Goal: Complete application form

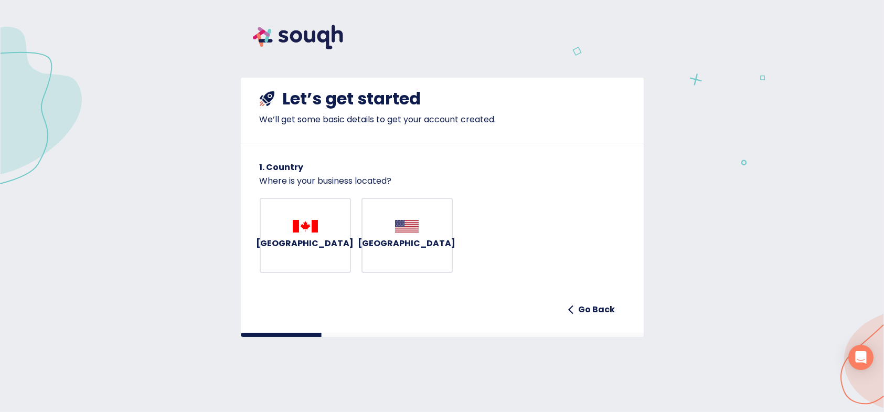
click at [349, 224] on button "[GEOGRAPHIC_DATA]" at bounding box center [305, 236] width 91 height 76
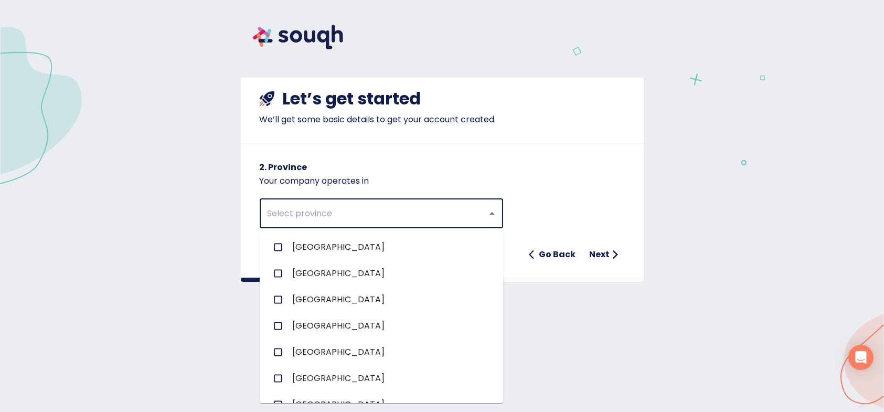
click at [346, 214] on input "text" at bounding box center [366, 213] width 205 height 20
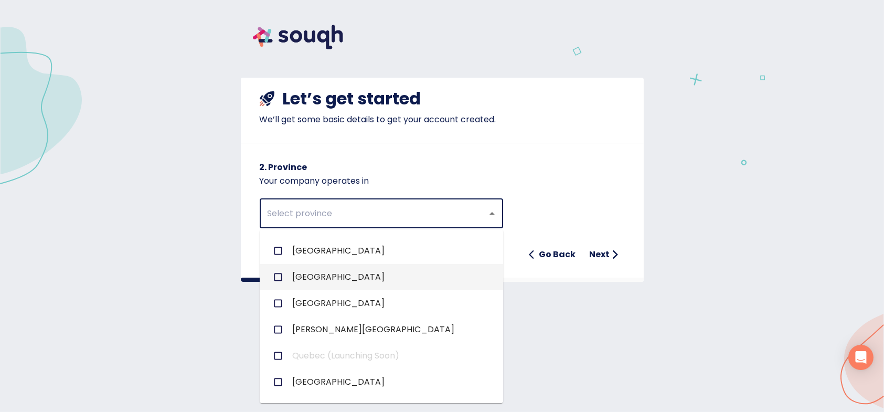
scroll to position [157, 0]
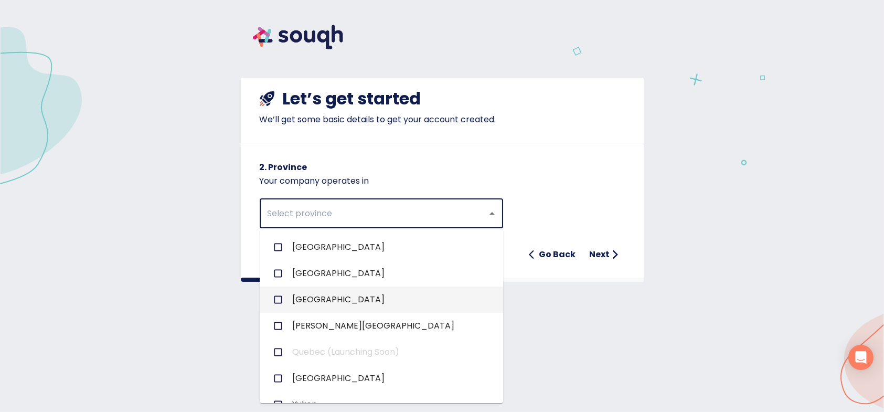
click at [308, 305] on span "[GEOGRAPHIC_DATA]" at bounding box center [338, 299] width 92 height 13
checkbox input "true"
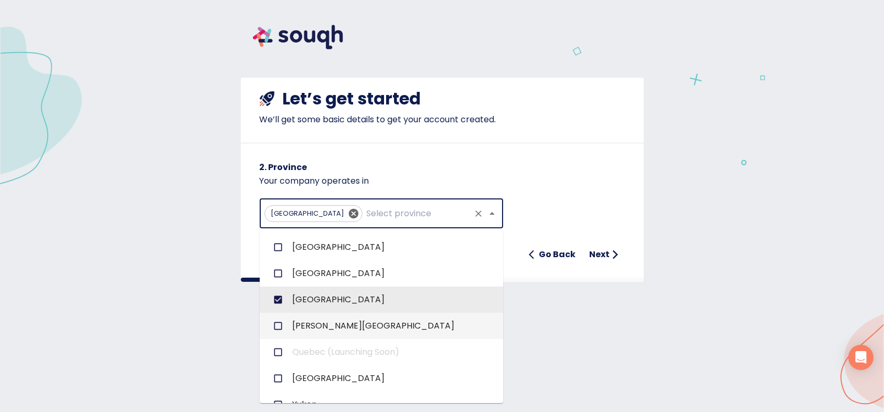
click at [714, 367] on div "Let’s get started We’ll get some basic details to get your account created. 2. …" at bounding box center [442, 212] width 884 height 424
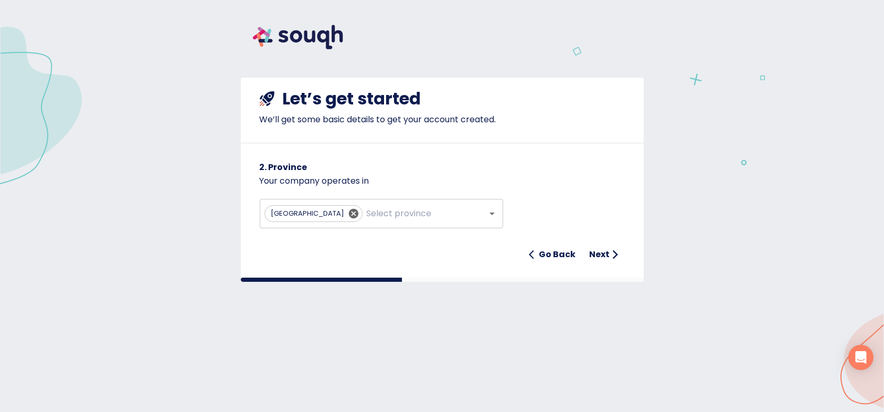
click at [607, 249] on h6 "Next" at bounding box center [599, 254] width 20 height 15
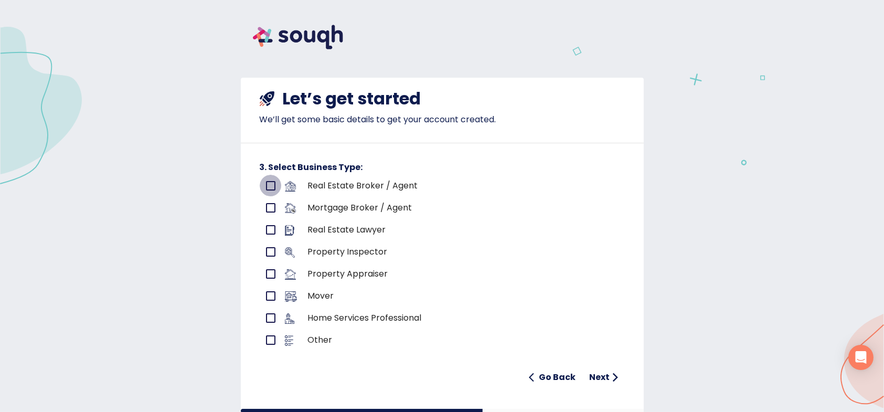
click at [270, 181] on input "primary checkbox" at bounding box center [271, 186] width 22 height 22
checkbox input "true"
click at [599, 375] on h6 "Next" at bounding box center [599, 377] width 20 height 15
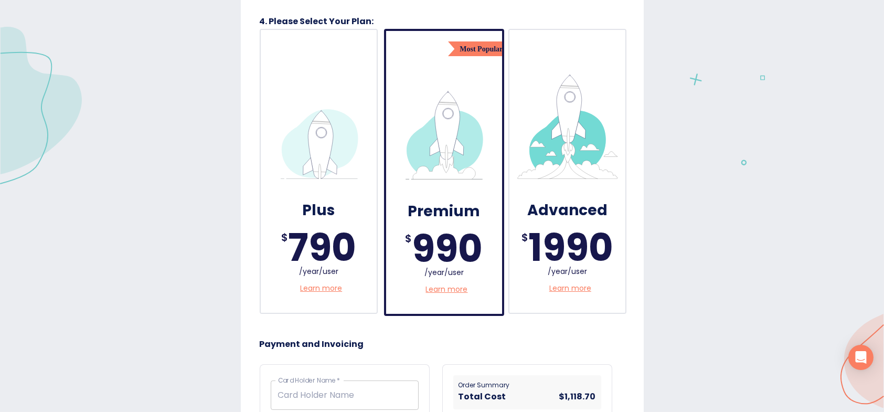
scroll to position [262, 0]
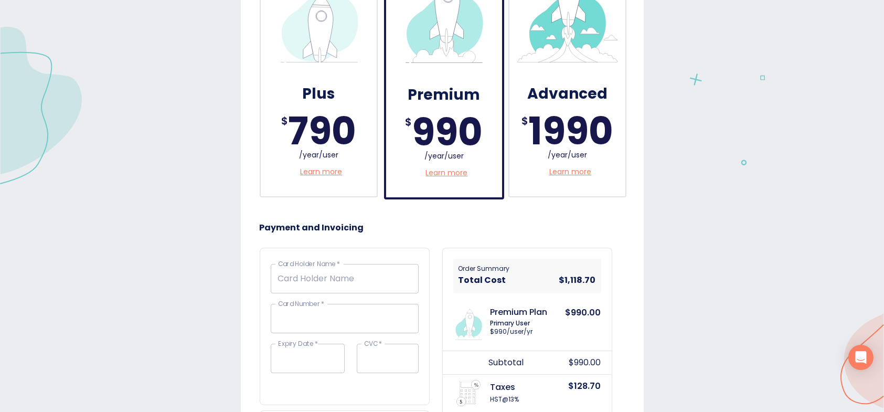
click at [425, 170] on p "Learn more" at bounding box center [446, 172] width 42 height 11
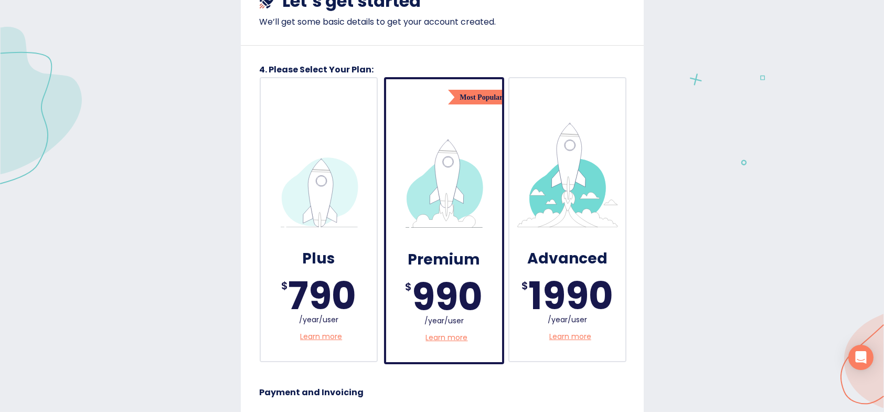
scroll to position [0, 0]
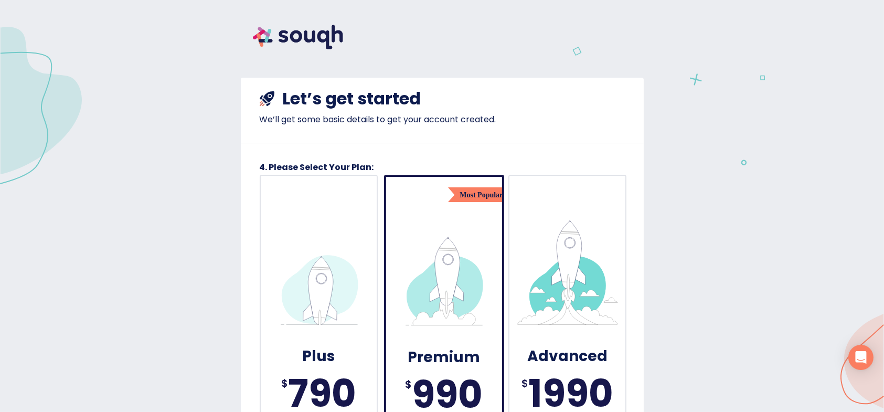
click at [321, 35] on img at bounding box center [298, 37] width 114 height 49
